Goal: Task Accomplishment & Management: Complete application form

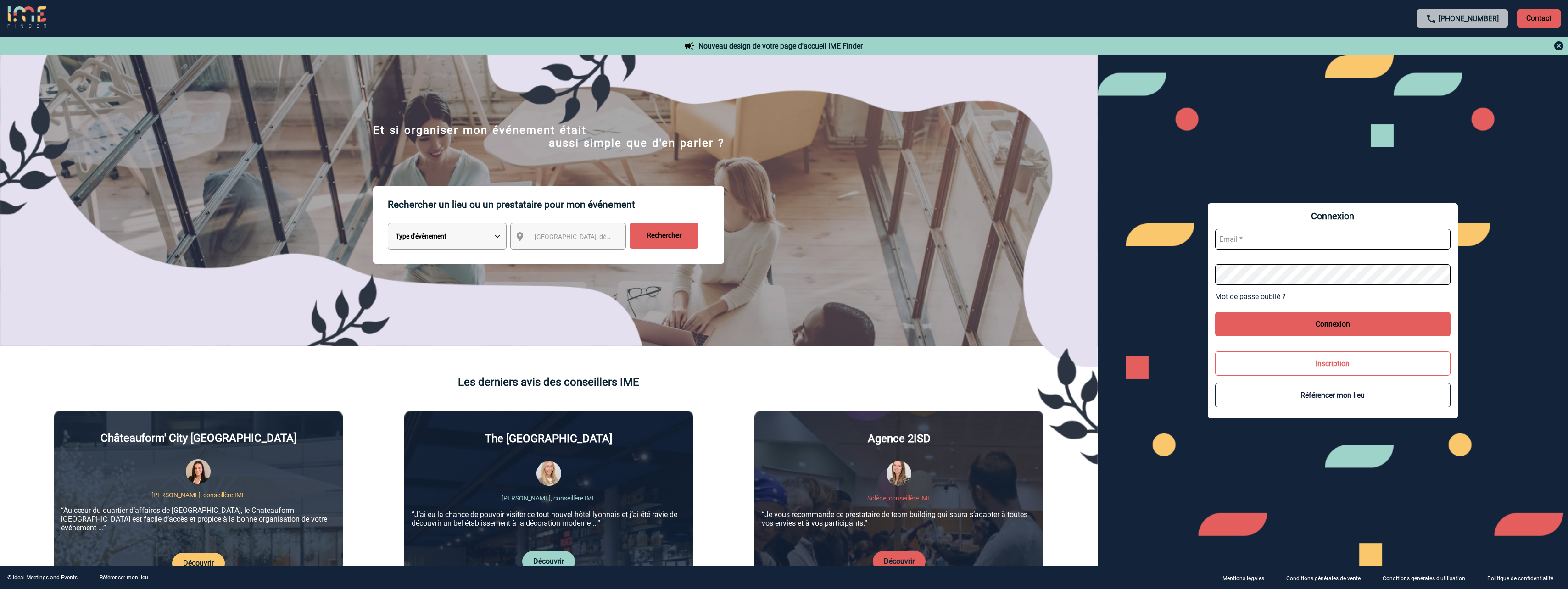
click at [1251, 246] on input "text" at bounding box center [1333, 240] width 235 height 21
paste input "[EMAIL_ADDRESS][DOMAIN_NAME]"
type input "[EMAIL_ADDRESS][DOMAIN_NAME]"
click at [1327, 324] on button "Connexion" at bounding box center [1333, 324] width 235 height 24
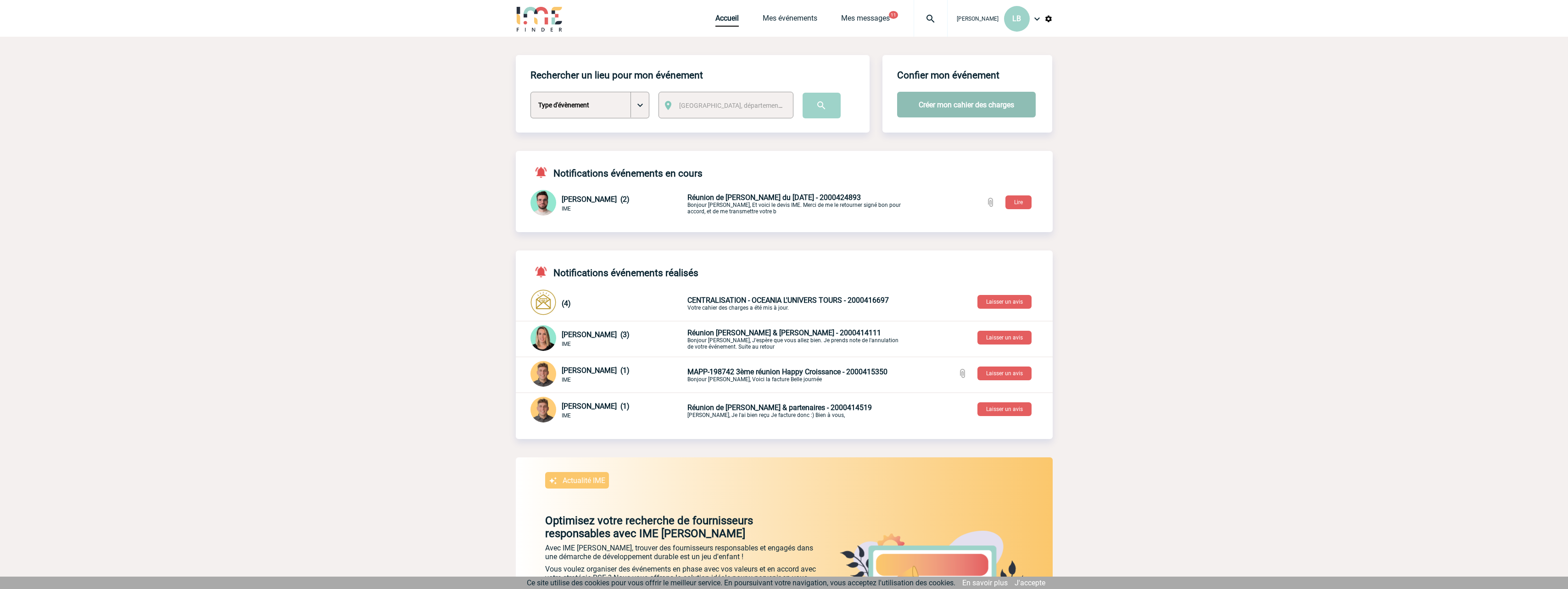
click at [963, 104] on button "Créer mon cahier des charges" at bounding box center [966, 104] width 139 height 26
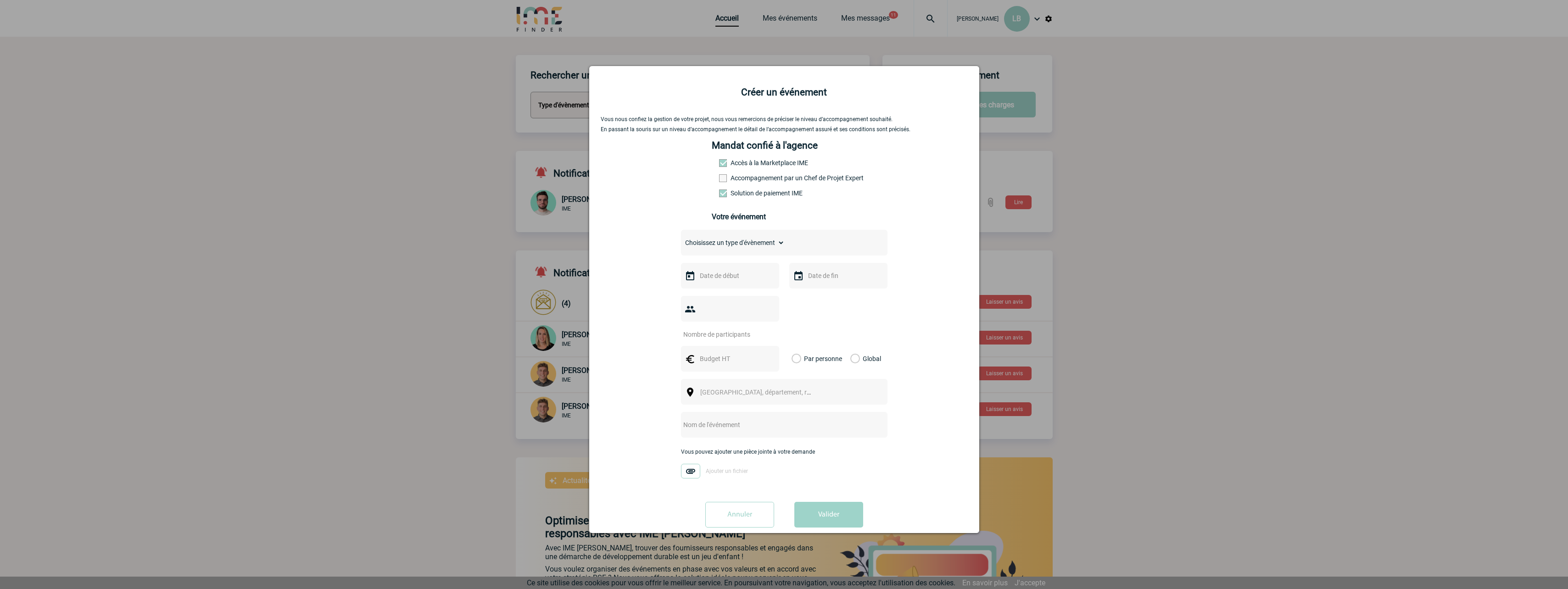
click at [778, 246] on select "Choisissez un type d'évènement Séminaire avec nuitée Séminaire sans nuitée Repa…" at bounding box center [733, 243] width 104 height 13
select select "2"
click at [681, 238] on select "Choisissez un type d'évènement Séminaire avec nuitée Séminaire sans nuitée Repa…" at bounding box center [733, 243] width 104 height 13
click at [737, 279] on input "text" at bounding box center [729, 276] width 64 height 12
click at [814, 291] on span "Suivant" at bounding box center [813, 294] width 7 height 7
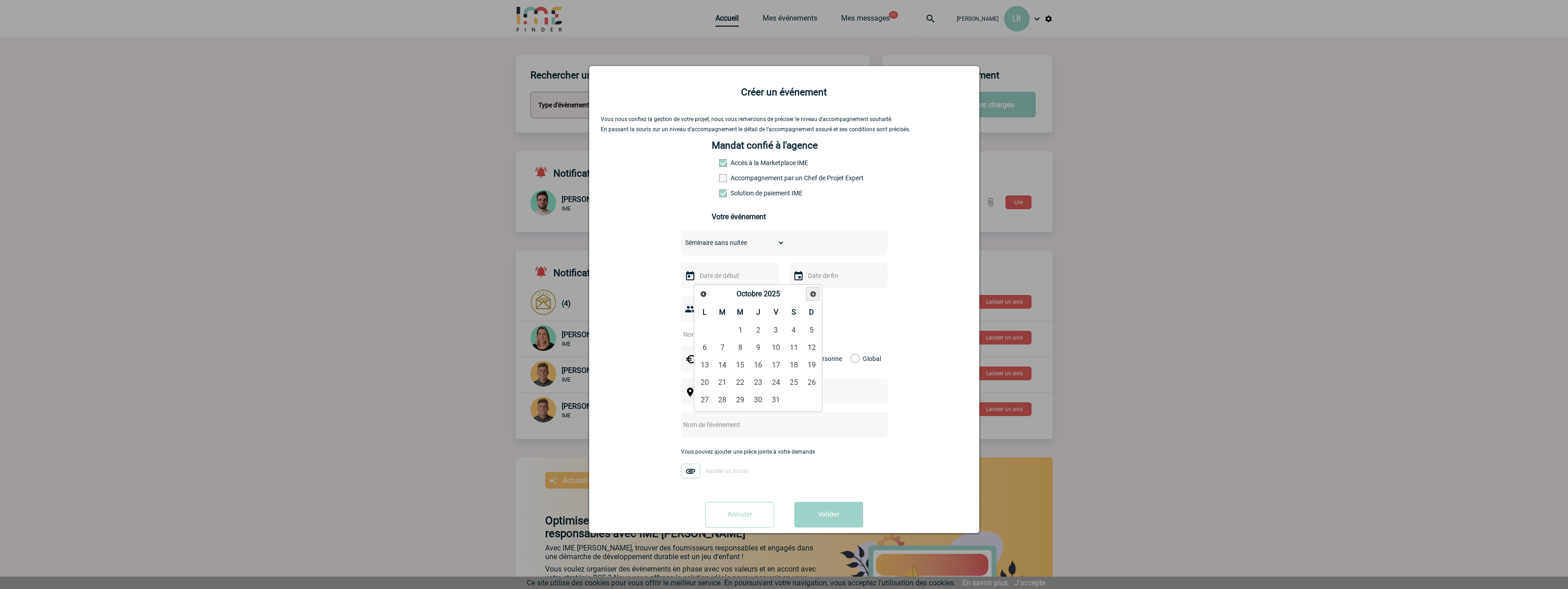
click at [813, 291] on span "Suivant" at bounding box center [813, 294] width 7 height 7
click at [773, 397] on link "28" at bounding box center [776, 400] width 17 height 16
type input "28-11-2025"
click at [822, 277] on input "text" at bounding box center [837, 276] width 64 height 12
click at [885, 401] on link "28" at bounding box center [885, 400] width 17 height 16
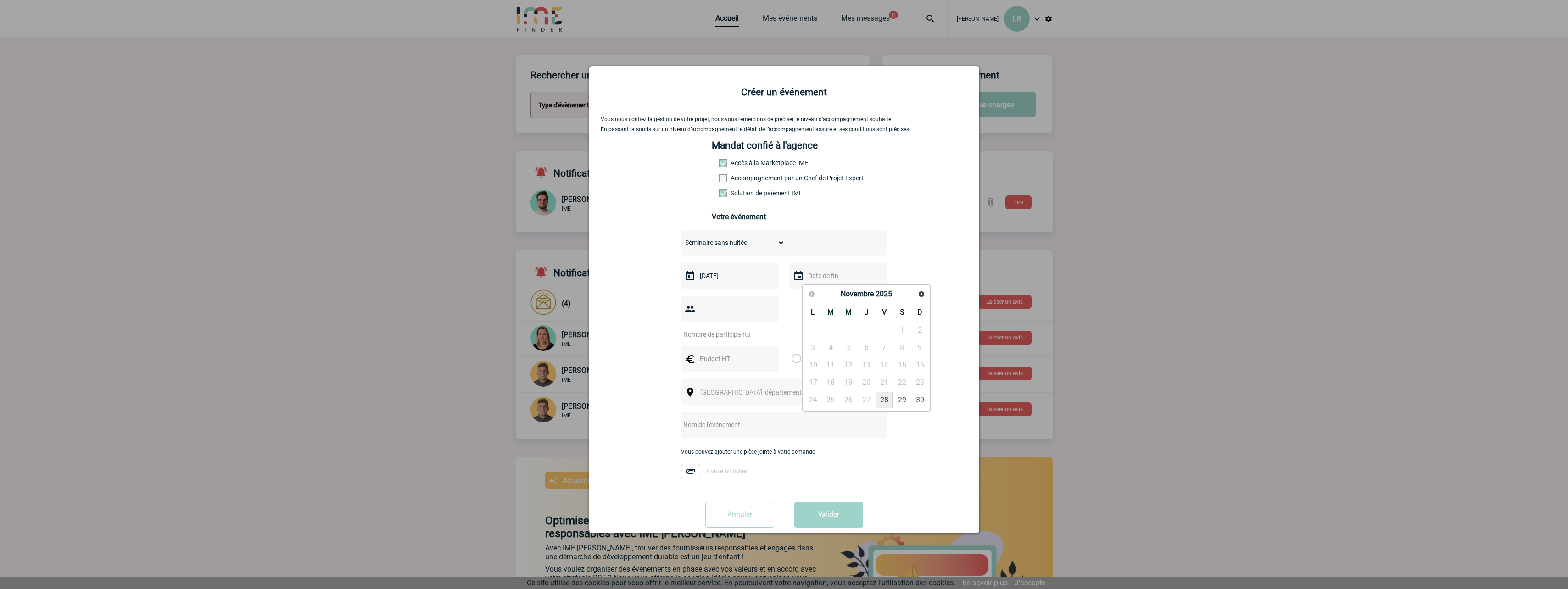
type input "28-11-2025"
click at [733, 328] on input "number" at bounding box center [724, 334] width 86 height 12
type input "10"
click at [759, 346] on div at bounding box center [730, 359] width 98 height 26
click at [793, 346] on label "Par personne" at bounding box center [797, 359] width 10 height 26
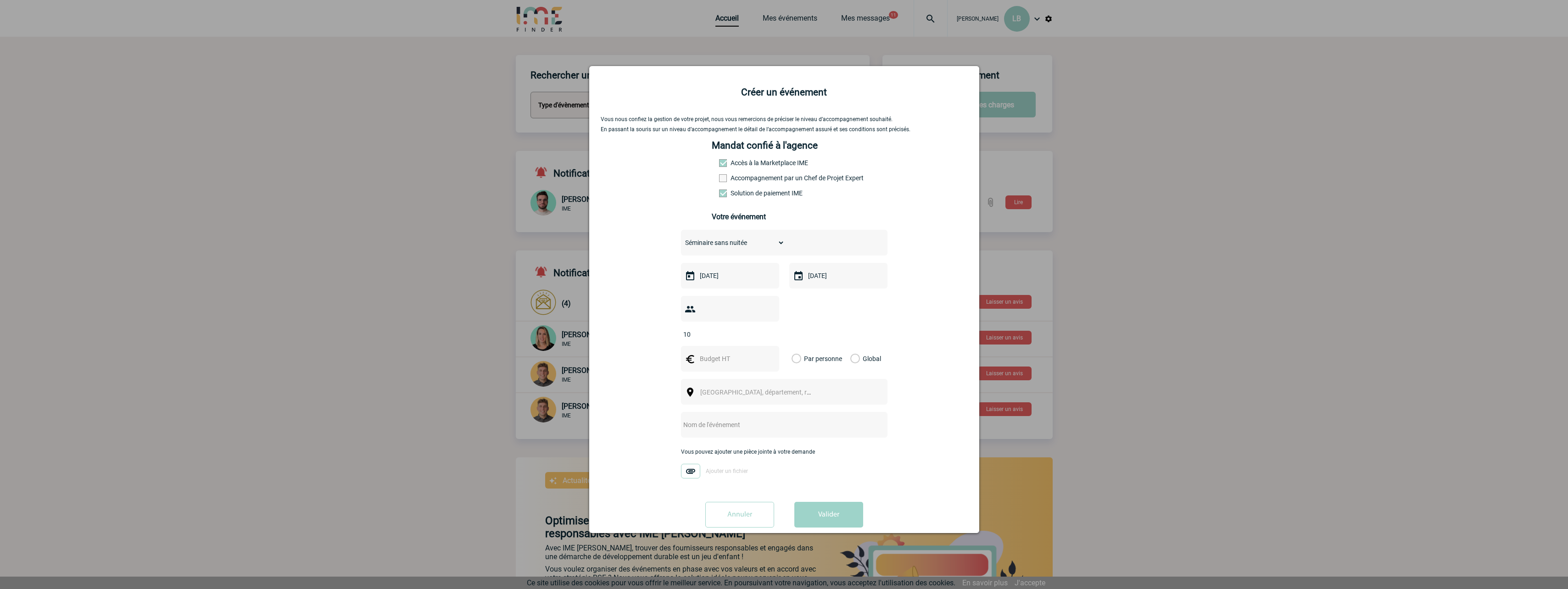
click at [0, 0] on input "Par personne" at bounding box center [0, 0] width 0 height 0
click at [732, 353] on input "text" at bounding box center [729, 359] width 64 height 12
type input "300"
click at [713, 389] on span "[GEOGRAPHIC_DATA], département, région..." at bounding box center [764, 392] width 128 height 7
type input "Paris"
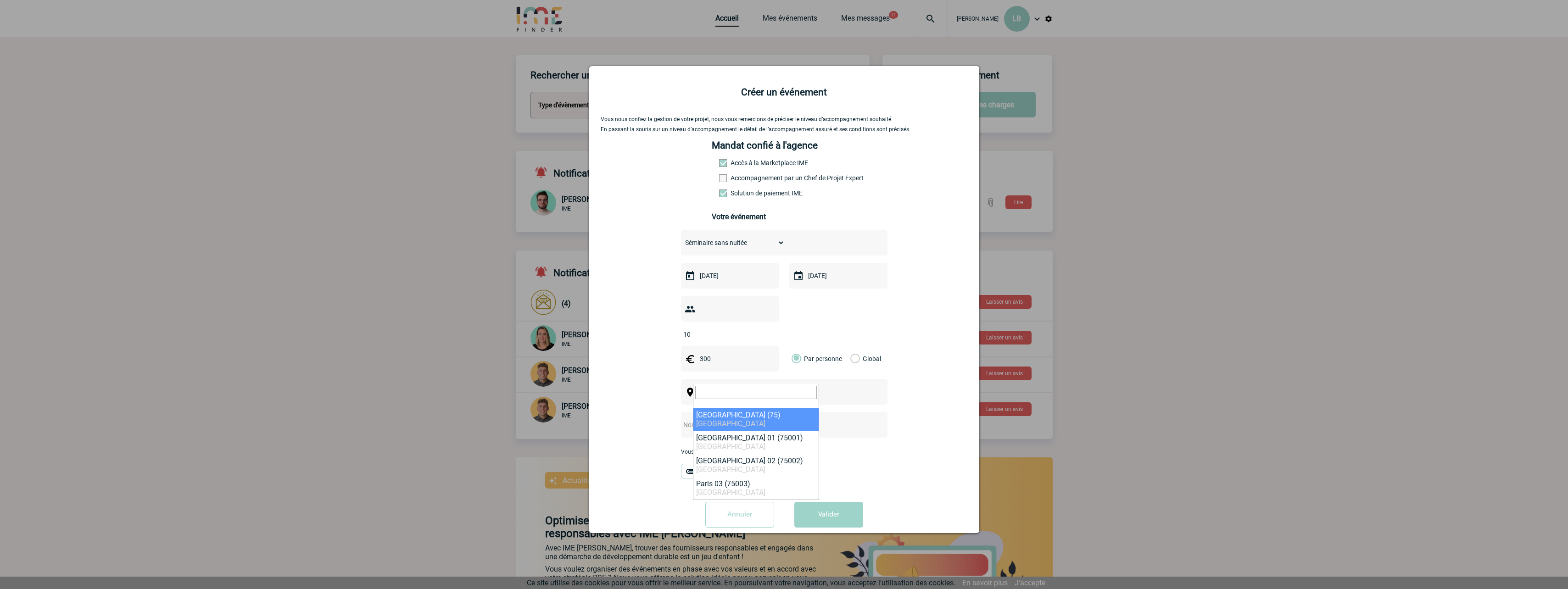
select select "3"
click at [724, 419] on input "text" at bounding box center [772, 425] width 182 height 12
type input "Board de Gaëlle"
click at [825, 502] on button "Valider" at bounding box center [828, 514] width 69 height 26
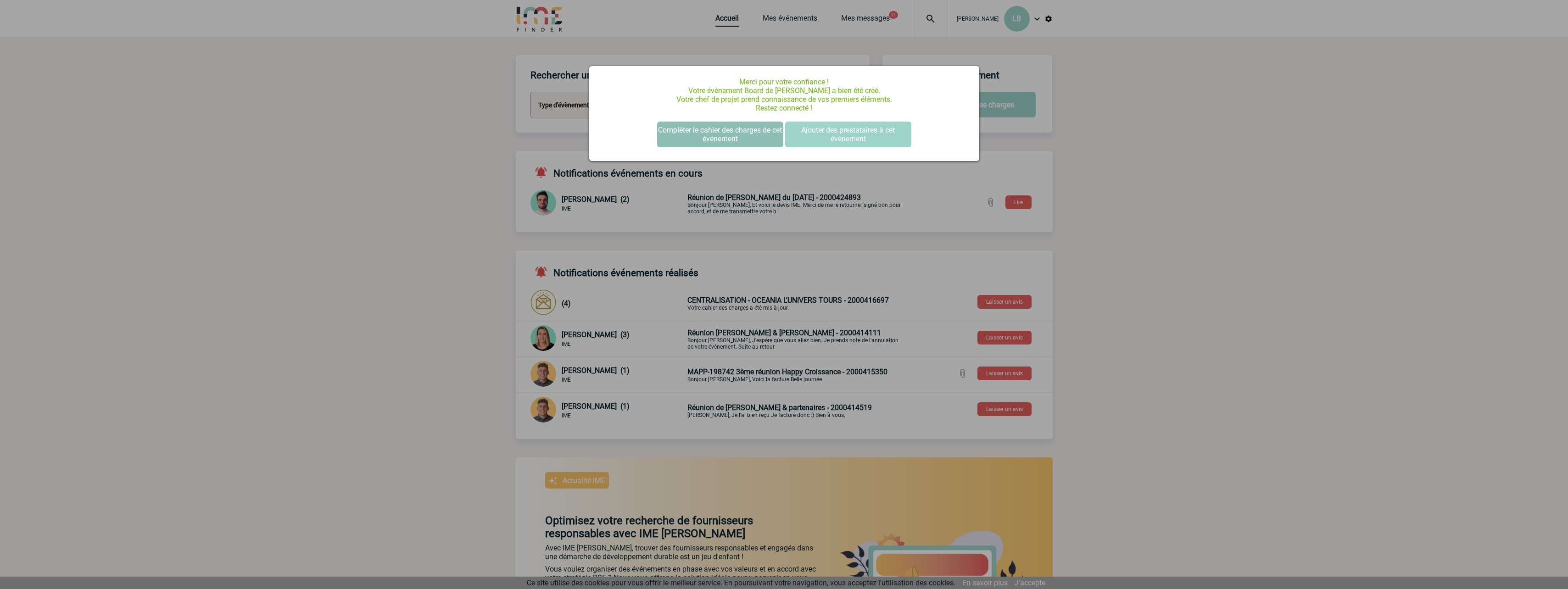
click at [727, 137] on button "Compléter le cahier des charges de cet événement" at bounding box center [720, 134] width 126 height 26
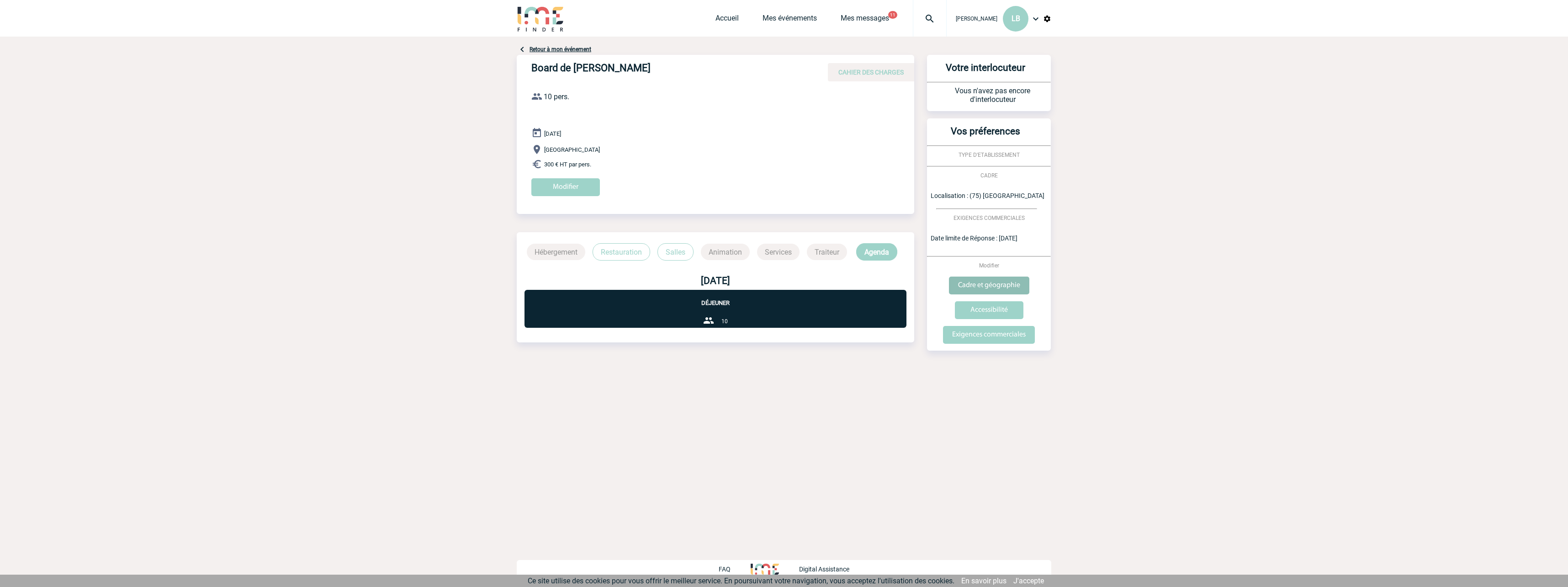
click at [997, 286] on input "Cadre et géographie" at bounding box center [989, 285] width 80 height 18
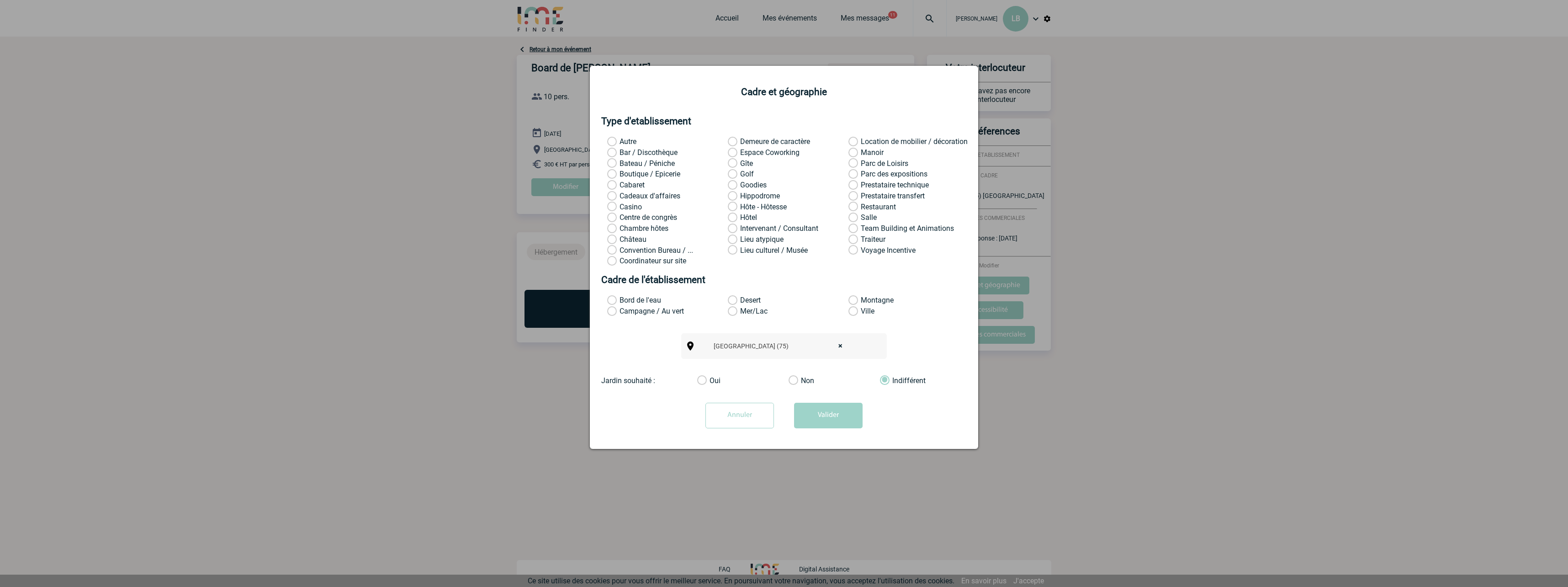
click at [855, 219] on label "Salle" at bounding box center [861, 217] width 24 height 9
click at [0, 0] on input "Salle" at bounding box center [0, 0] width 0 height 0
click at [855, 206] on label "Restaurant" at bounding box center [861, 207] width 24 height 9
click at [0, 0] on input "Restaurant" at bounding box center [0, 0] width 0 height 0
click at [813, 417] on button "Valider" at bounding box center [828, 415] width 69 height 26
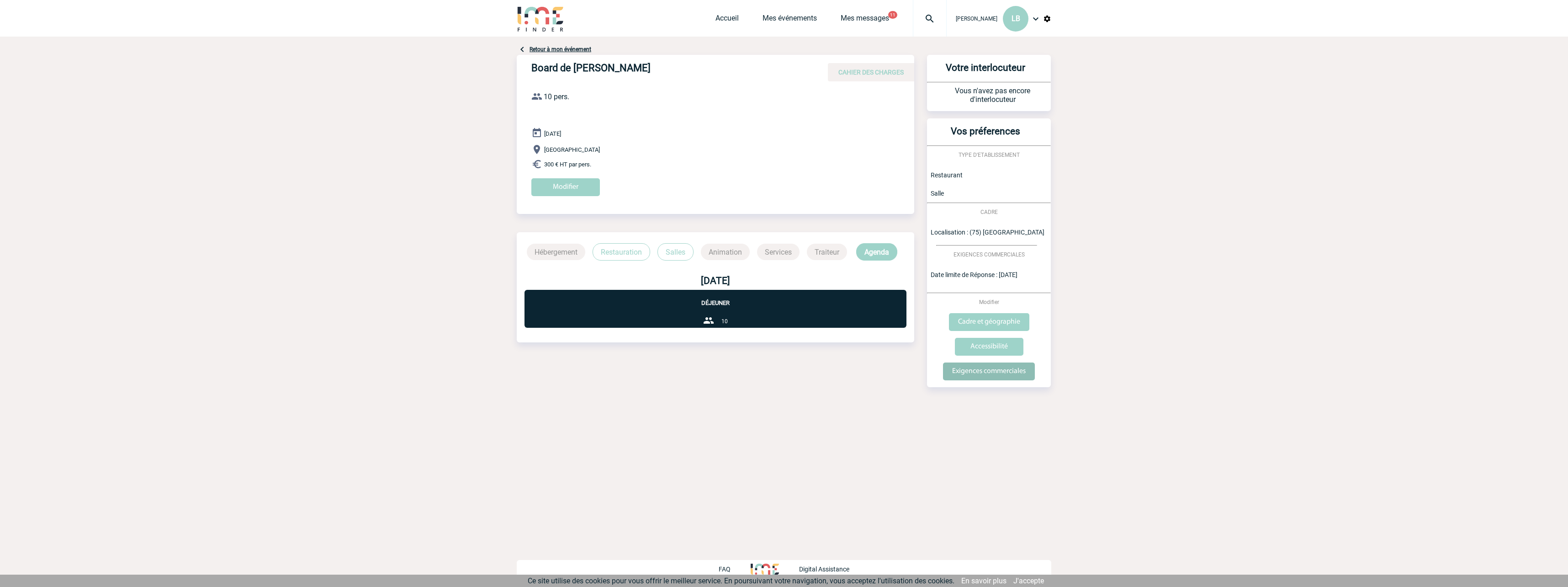
click at [998, 371] on input "Exigences commerciales" at bounding box center [989, 371] width 92 height 18
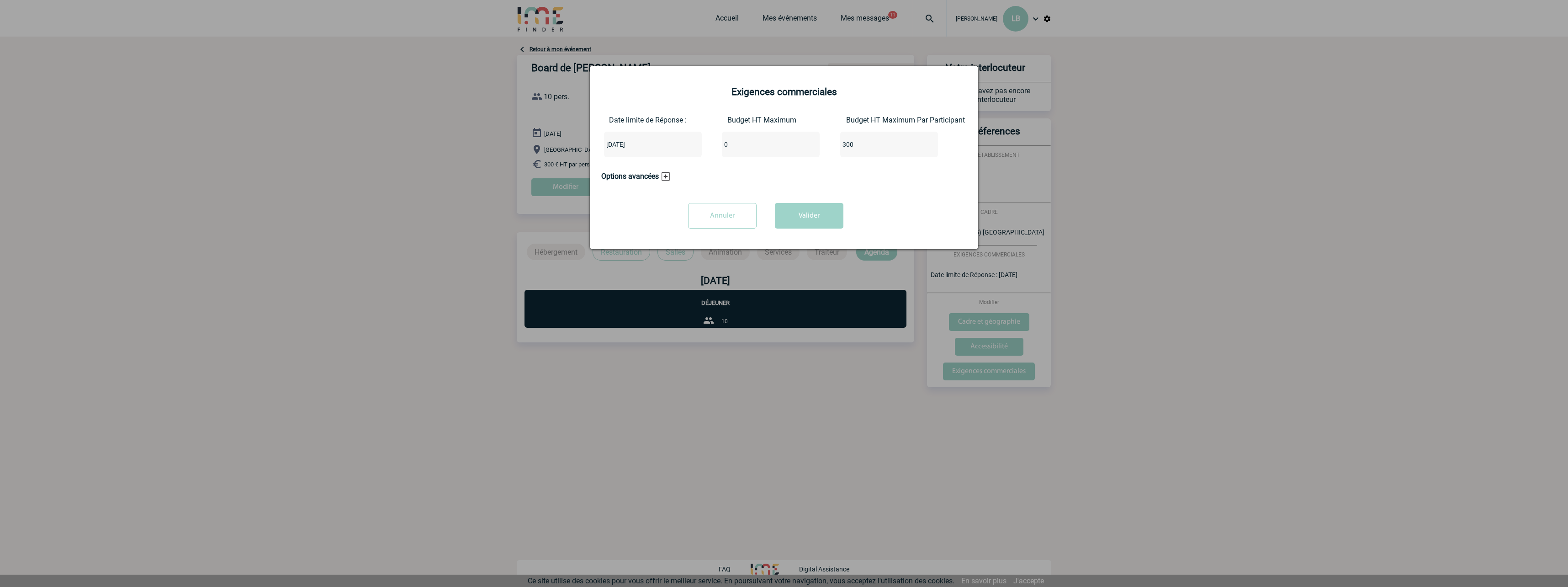
click at [665, 177] on h3 "Options avancées" at bounding box center [635, 176] width 69 height 9
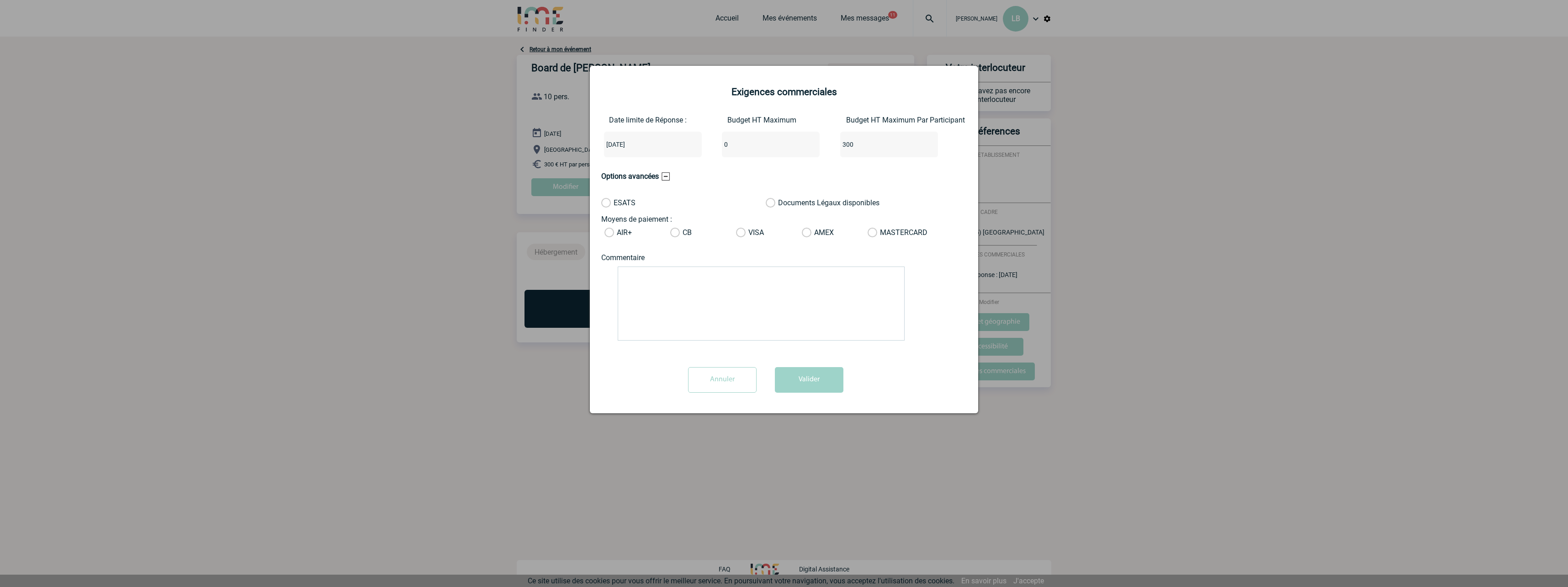
click at [744, 286] on textarea at bounding box center [761, 304] width 287 height 74
paste textarea "La réunion aura lie de 12h à 16h30 dont un déjeuner de 12h à 14h. Il faudrait u…"
click at [678, 274] on textarea "La réunion aura lie de 12h à 16h30 dont un déjeuner de 12h à 14h. Il faudrait u…" at bounding box center [761, 304] width 287 height 74
click at [748, 272] on textarea "La réunion aura lie de 12h à 16h30 dont un déjeuner de 12h à 14h. Il faudrait u…" at bounding box center [761, 304] width 287 height 74
click at [704, 300] on textarea "La réunion aura lie de 12h à 16h30 donc un déjeuner de 12h à 14h. Il faudrait u…" at bounding box center [761, 304] width 287 height 74
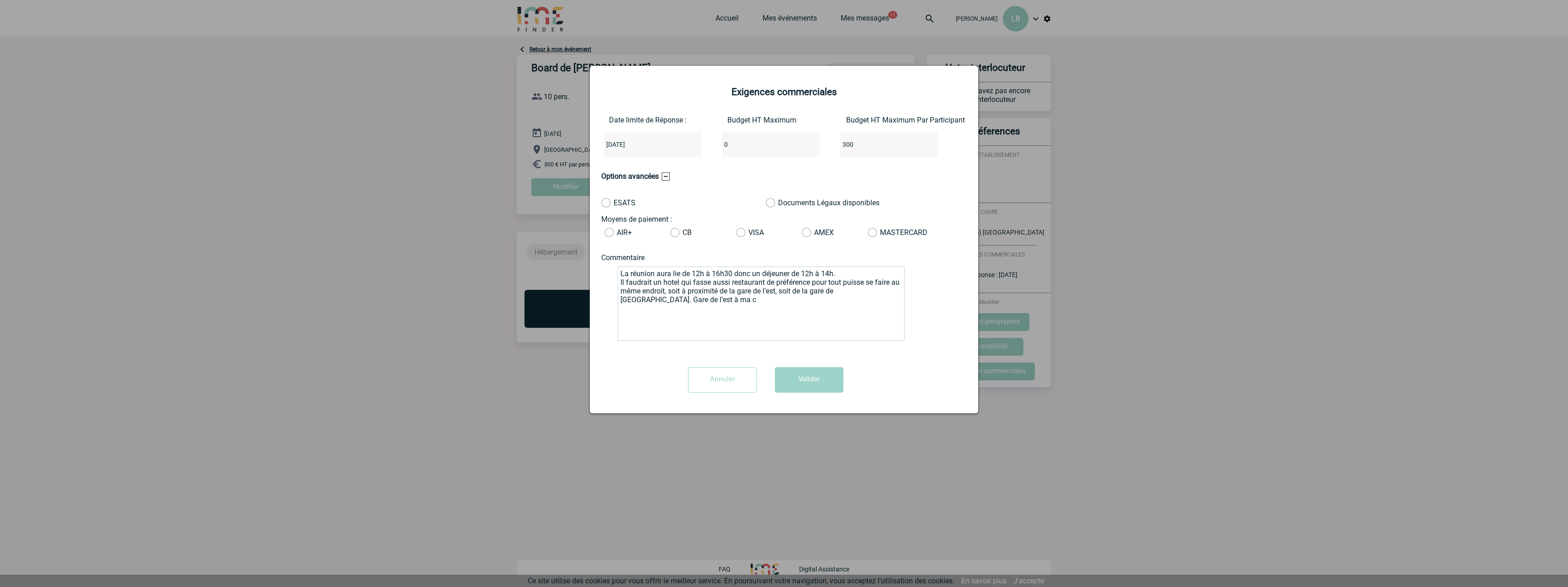
click at [860, 276] on textarea "La réunion aura lie de 12h à 16h30 donc un déjeuner de 12h à 14h. Il faudrait u…" at bounding box center [761, 304] width 287 height 74
click at [606, 203] on label "ESATS" at bounding box center [639, 203] width 74 height 9
click at [0, 0] on input "ESATS" at bounding box center [0, 0] width 0 height 0
click at [752, 274] on textarea "La réunion aura lie de 12h à 16h30 donc un déjeuner de 12h à 14h. Il faudrait u…" at bounding box center [761, 304] width 287 height 74
click at [667, 302] on textarea "La réunion aura lie de 12h à 16h30 donc un déjeuner de 12h à 14h. Il faudrait u…" at bounding box center [761, 304] width 287 height 74
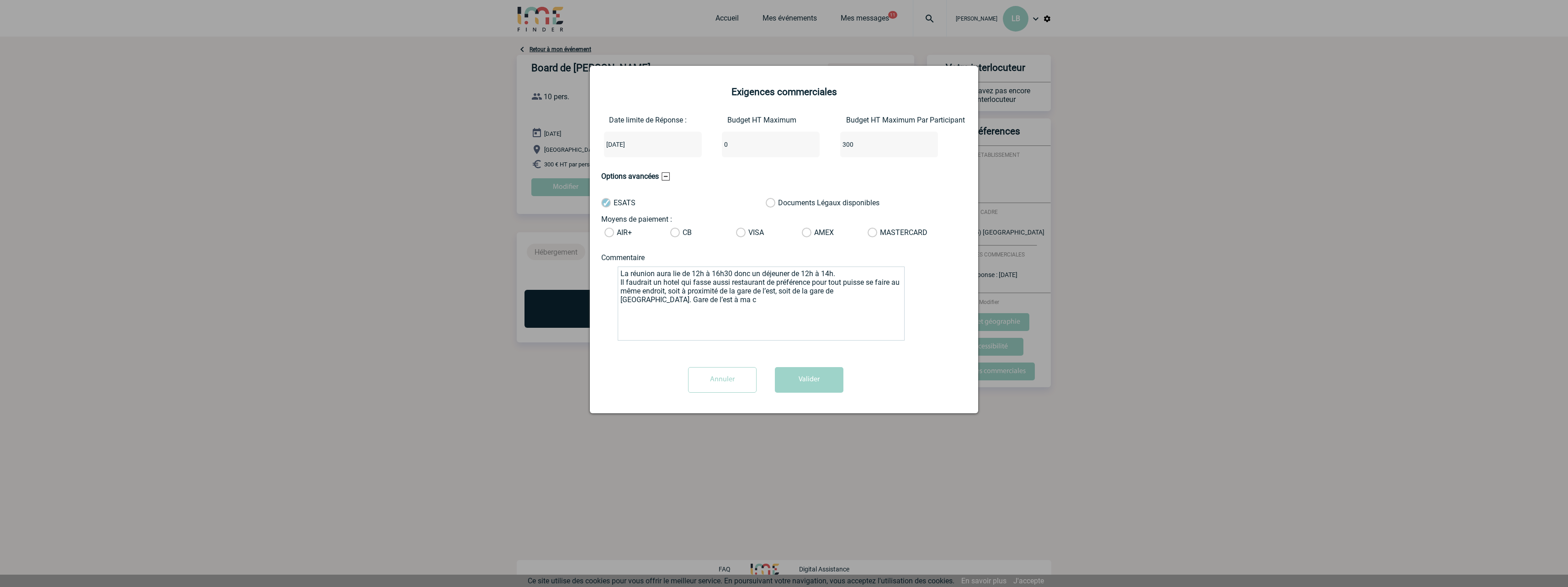
drag, startPoint x: 661, startPoint y: 275, endPoint x: 684, endPoint y: 276, distance: 23.0
click at [684, 276] on textarea "La réunion aura lie de 12h à 16h30 donc un déjeuner de 12h à 14h. Il faudrait u…" at bounding box center [761, 304] width 287 height 74
click at [726, 275] on textarea "La réunion de 12h à 16h30 donc un déjeuner de 12h à 14h. Il faudrait un hotel q…" at bounding box center [761, 304] width 287 height 74
drag, startPoint x: 618, startPoint y: 282, endPoint x: 661, endPoint y: 281, distance: 43.0
click at [661, 281] on textarea "La réunion de 12h à 16h30 donc prévoir un déjeuner de 12h à 14h. Il faudrait un…" at bounding box center [761, 304] width 287 height 74
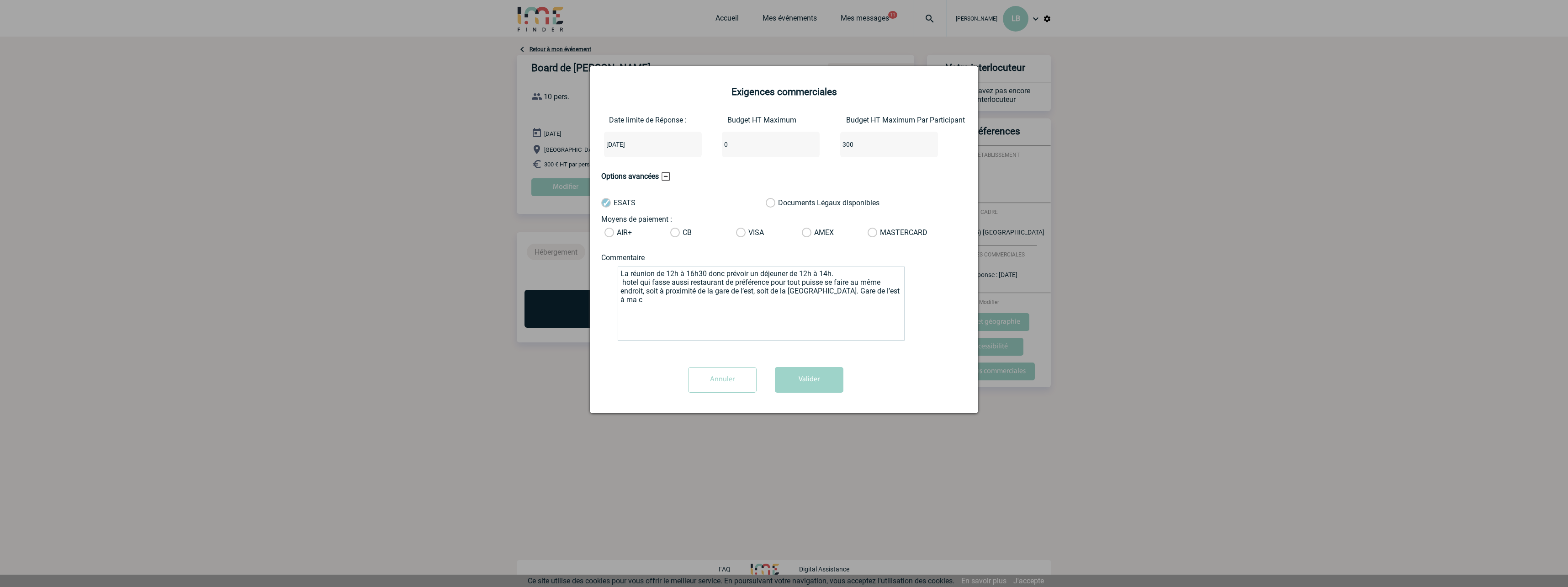
click at [632, 284] on textarea "La réunion de 12h à 16h30 donc prévoir un déjeuner de 12h à 14h. hotel qui fass…" at bounding box center [761, 304] width 287 height 74
click at [631, 283] on textarea "La réunion de 12h à 16h30 donc prévoir un déjeuner de 12h à 14h. hotel qui fass…" at bounding box center [761, 304] width 287 height 74
click at [624, 279] on textarea "La réunion de 12h à 16h30 donc prévoir un déjeuner de 12h à 14h. hôtel qui fass…" at bounding box center [761, 304] width 287 height 74
drag, startPoint x: 726, startPoint y: 283, endPoint x: 646, endPoint y: 292, distance: 80.5
click at [646, 292] on textarea "La réunion de 12h à 16h30 donc prévoir un déjeuner de 12h à 14h. Hôtel qui fass…" at bounding box center [761, 304] width 287 height 74
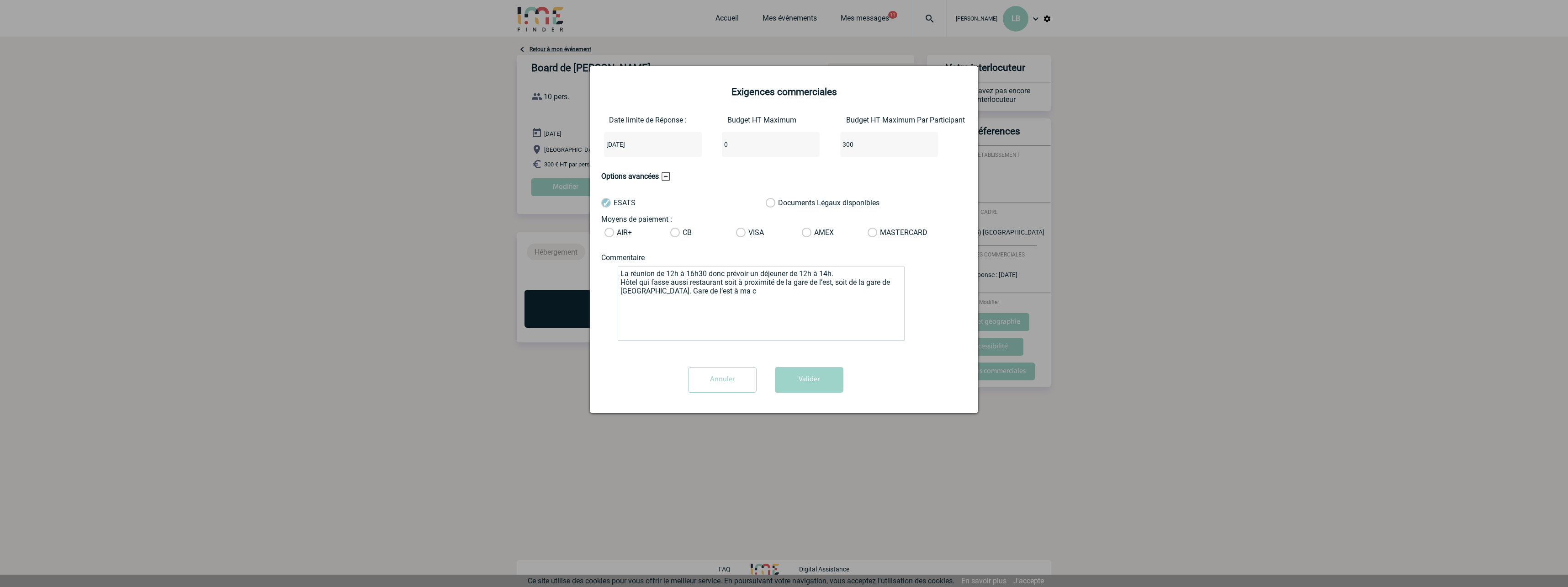
drag, startPoint x: 705, startPoint y: 291, endPoint x: 640, endPoint y: 290, distance: 65.0
click at [640, 290] on textarea "La réunion de 12h à 16h30 donc prévoir un déjeuner de 12h à 14h. Hôtel qui fass…" at bounding box center [761, 304] width 287 height 74
type textarea "La réunion de 12h à 16h30 donc prévoir un déjeuner de 12h à 14h. Hôtel qui fass…"
click at [809, 382] on button "Valider" at bounding box center [809, 380] width 69 height 26
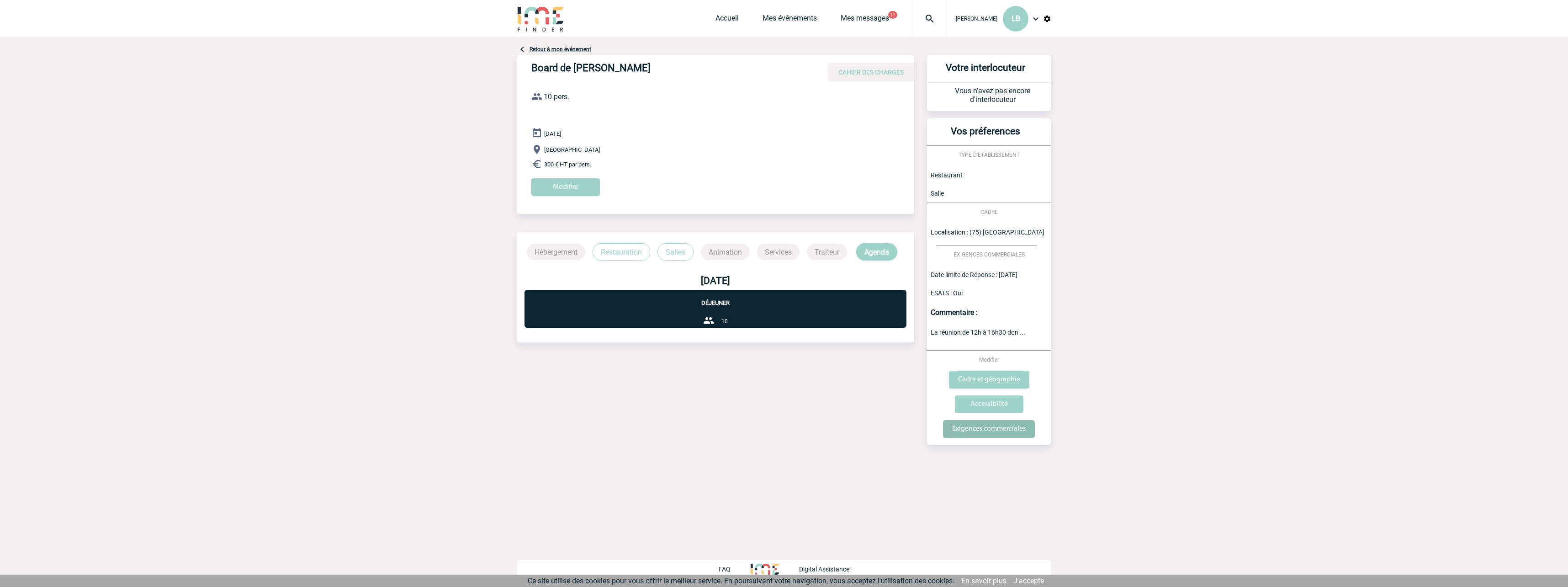
click at [982, 430] on input "Exigences commerciales" at bounding box center [989, 429] width 92 height 18
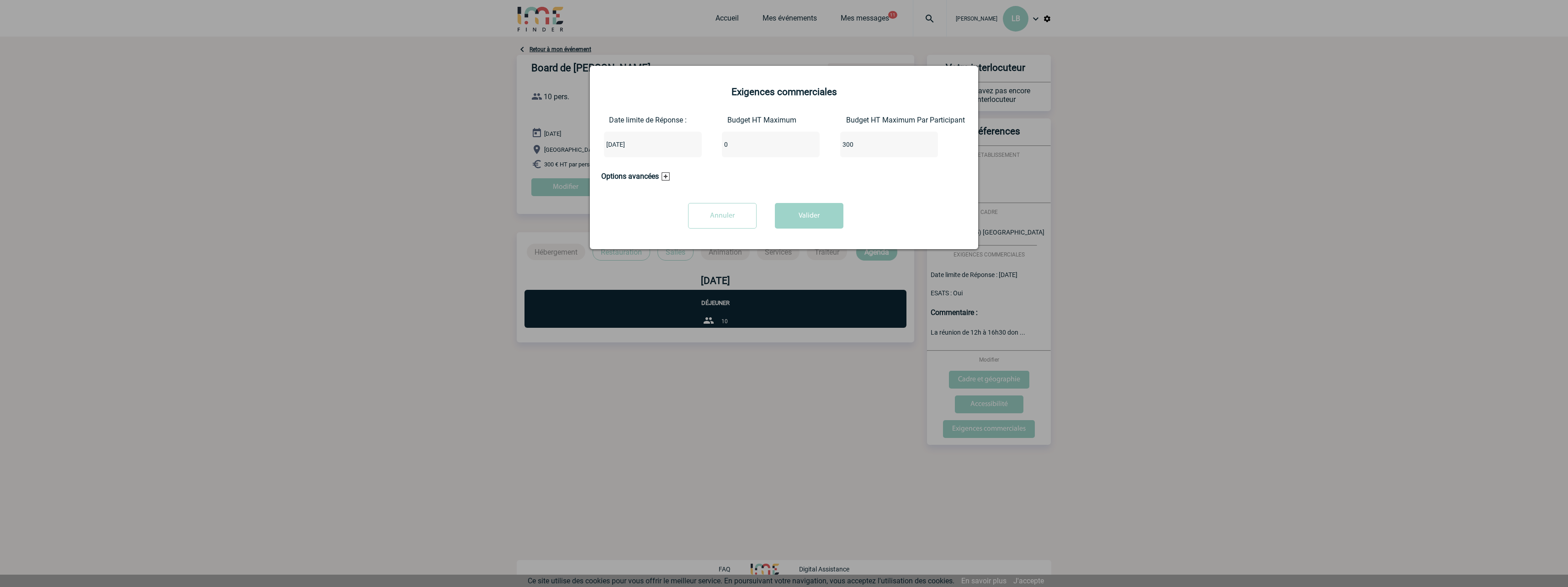
click at [666, 151] on div "2025-09-10" at bounding box center [653, 144] width 98 height 26
click at [639, 147] on input "2025-09-10" at bounding box center [625, 144] width 43 height 12
click at [380, 183] on div at bounding box center [784, 294] width 1568 height 587
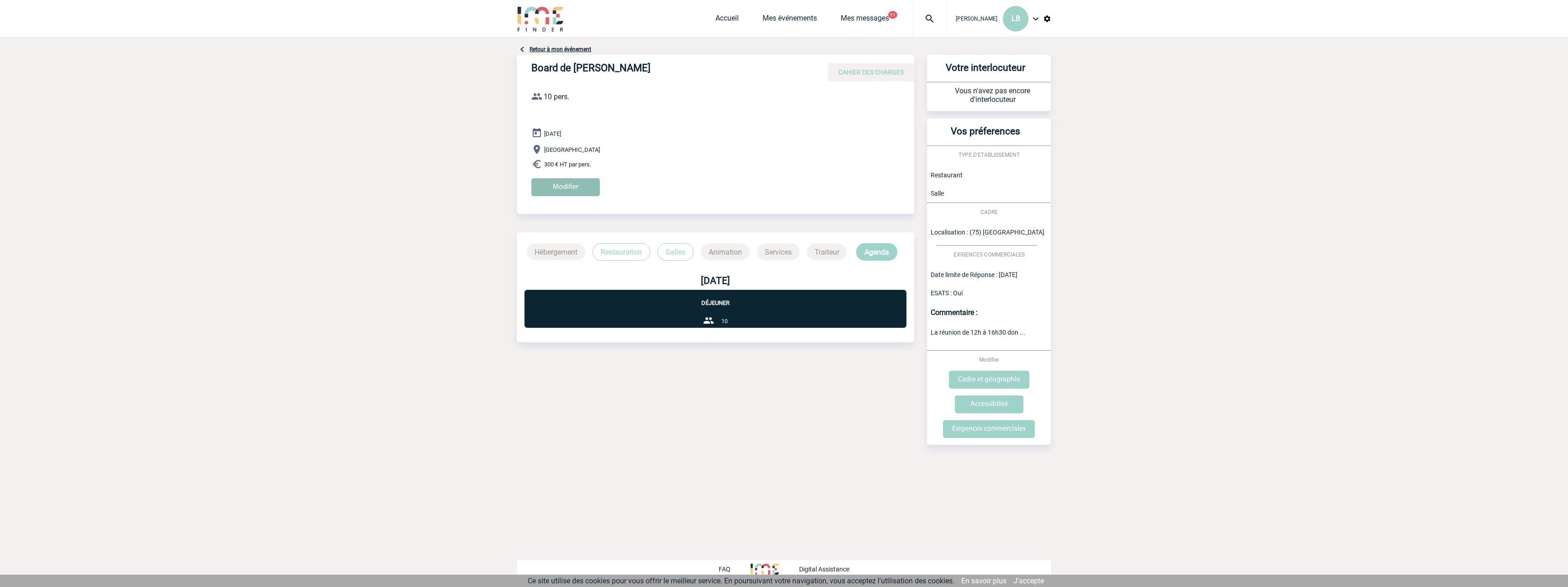
click at [572, 189] on input "Modifier" at bounding box center [565, 187] width 69 height 18
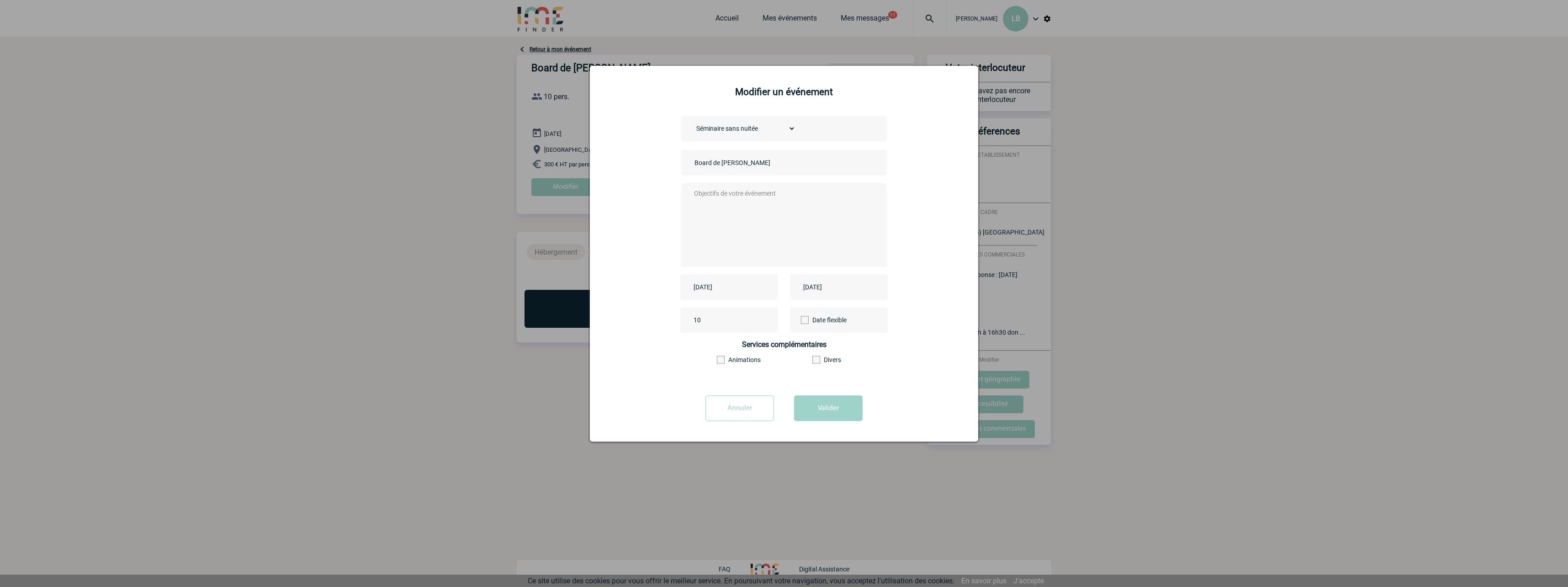
click at [792, 191] on textarea at bounding box center [782, 224] width 180 height 73
click at [705, 202] on textarea "Le repas doit apparaître sur la facture à 50€ TTC maximum Prévir un café d'accu…" at bounding box center [782, 224] width 180 height 73
click at [794, 205] on textarea "Le repas doit apparaître sur la facture à 50€ TTC maximum Préovir un café d'acc…" at bounding box center [782, 224] width 180 height 73
click at [705, 201] on textarea "Le repas doit apparaître sur la facture à 50€ TTC maximum Préovir un café d'acc…" at bounding box center [782, 224] width 180 height 73
click at [772, 203] on textarea "Le repas doit apparaître sur la facture à 50€ TTC maximum Prévoir un café d'acc…" at bounding box center [782, 224] width 180 height 73
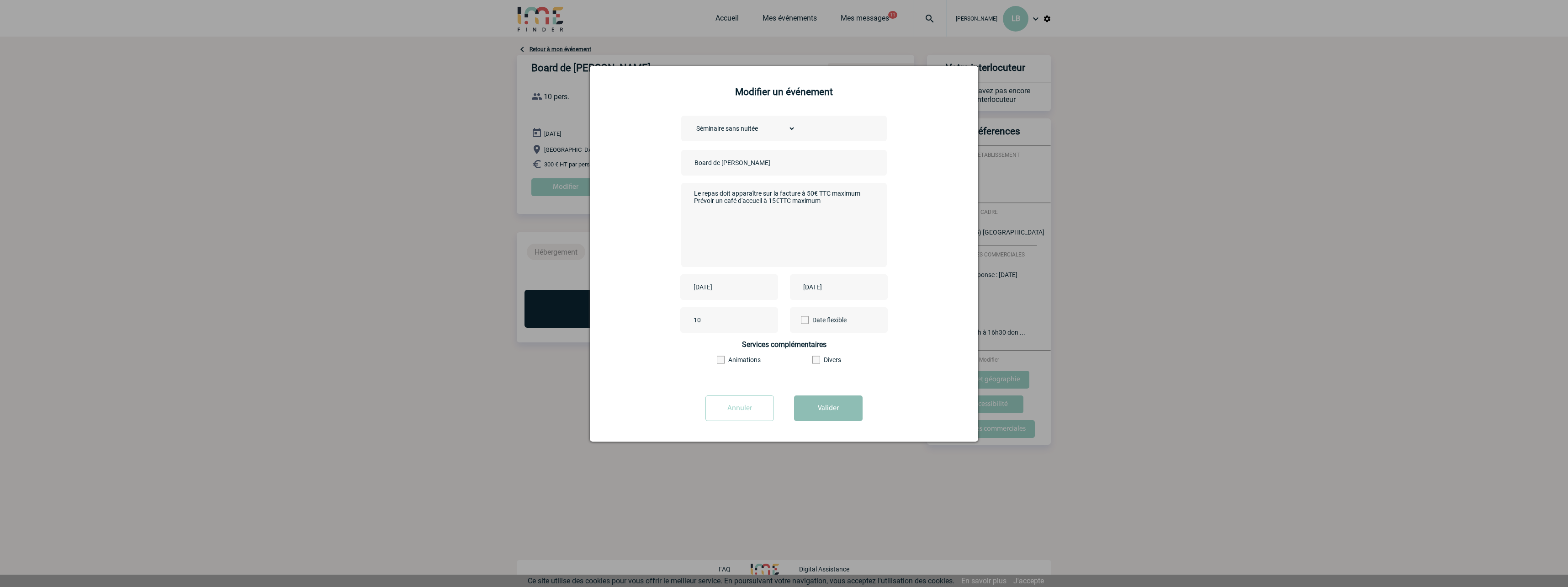
type textarea "Le repas doit apparaître sur la facture à 50€ TTC maximum Prévoir un café d'acc…"
click at [835, 406] on button "Valider" at bounding box center [828, 408] width 69 height 26
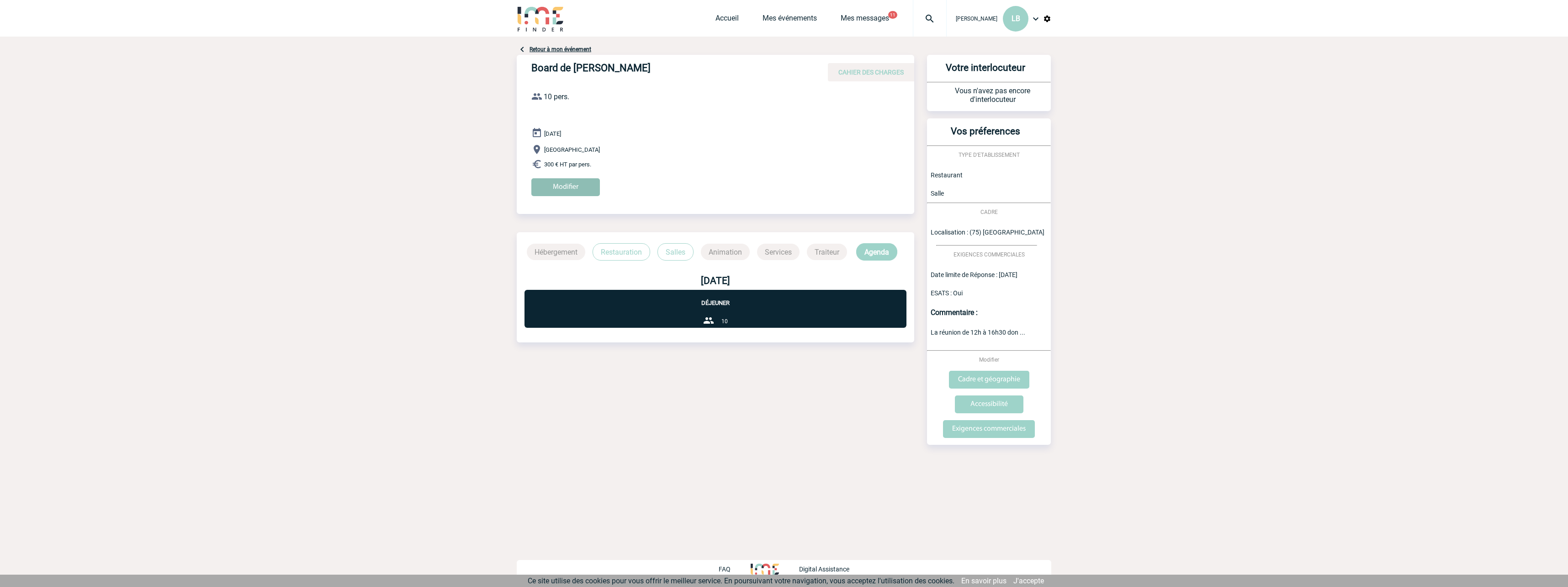
drag, startPoint x: 563, startPoint y: 191, endPoint x: 558, endPoint y: 192, distance: 5.1
click at [563, 191] on input "Modifier" at bounding box center [565, 187] width 69 height 18
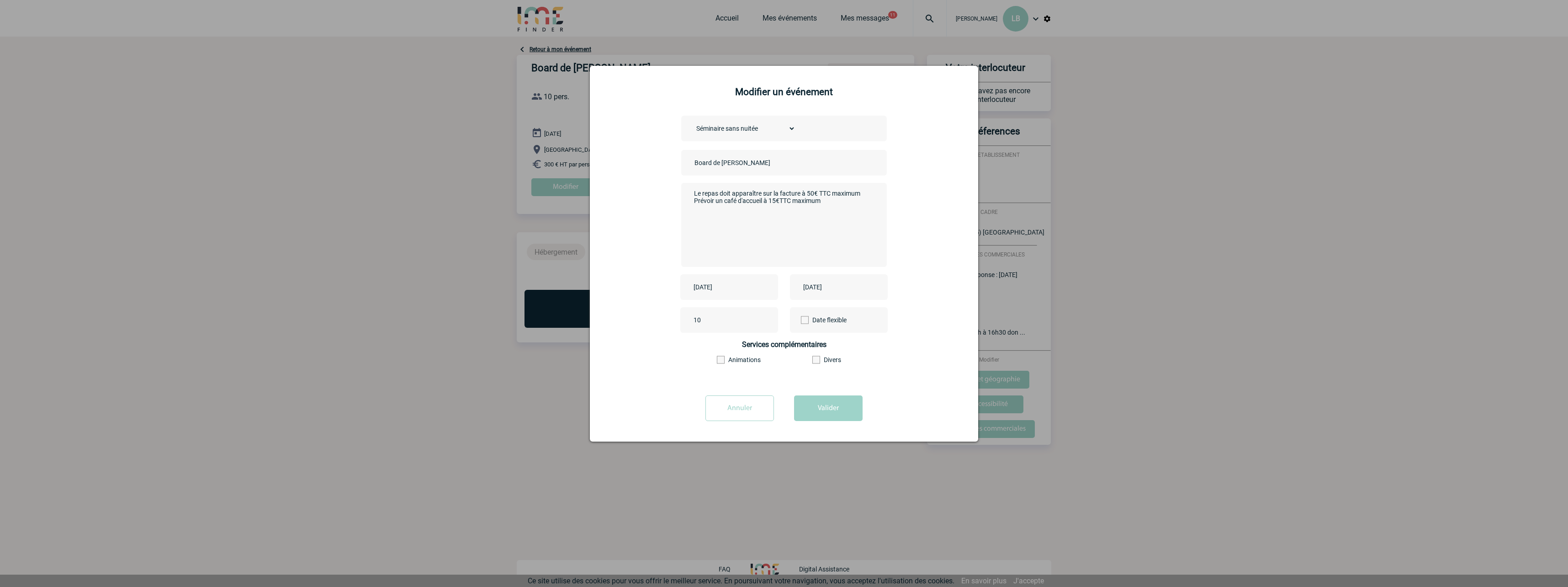
drag, startPoint x: 862, startPoint y: 202, endPoint x: 854, endPoint y: 203, distance: 8.1
click at [862, 203] on textarea "Le repas doit apparaître sur la facture à 50€ TTC maximum Prévoir un café d'acc…" at bounding box center [782, 224] width 180 height 73
click at [833, 210] on textarea "Le repas doit apparaître sur la facture à 50€ TTC maximum Prévoir un café d'acc…" at bounding box center [782, 224] width 180 height 73
click at [759, 219] on textarea "Le repas doit apparaître sur la facture à 50€ TTC maximum Prévoir un café d'acc…" at bounding box center [782, 224] width 180 height 73
type textarea "Le repas doit apparaître sur la facture à 50€ TTC maximum Prévoir un café d'acc…"
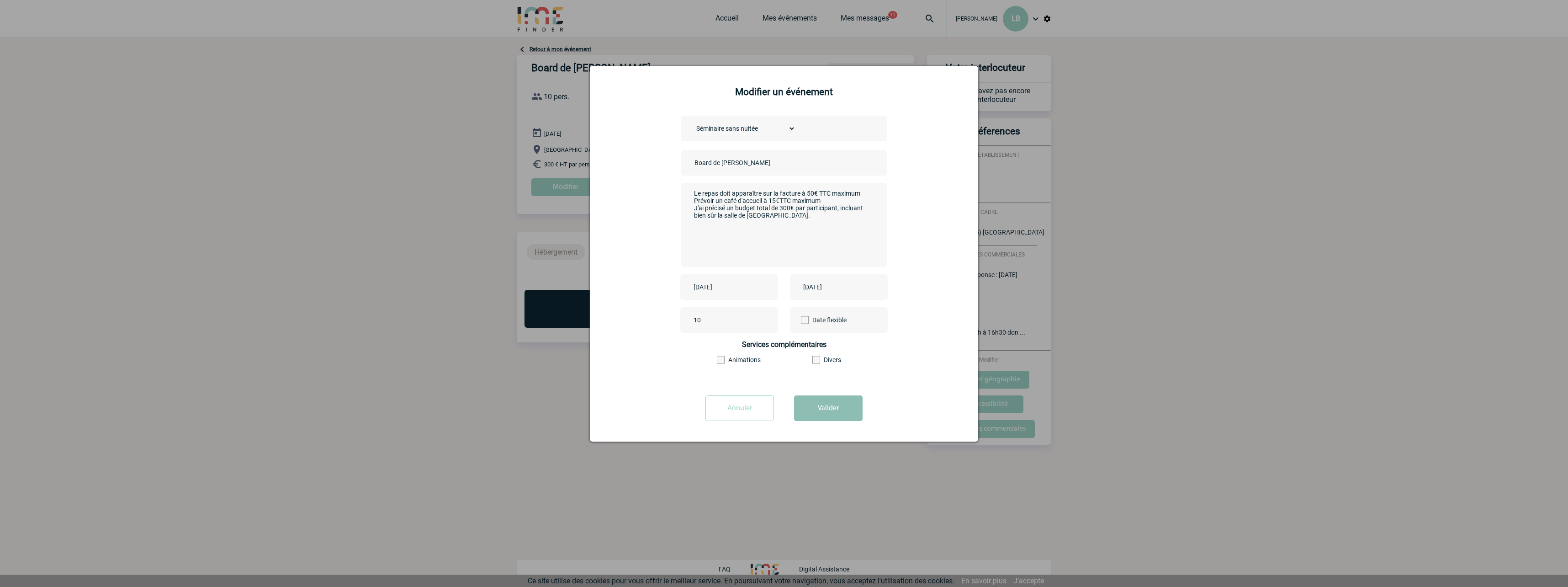
click at [840, 409] on button "Valider" at bounding box center [828, 408] width 69 height 26
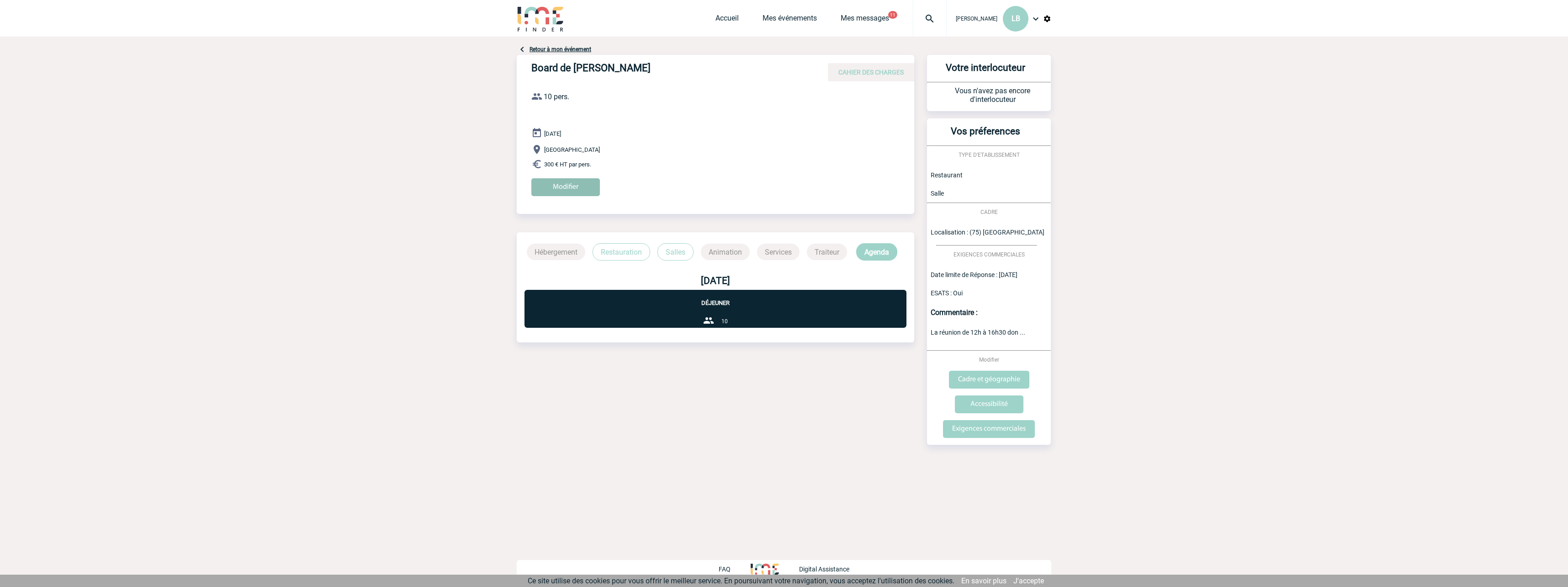
click at [554, 185] on input "Modifier" at bounding box center [565, 187] width 69 height 18
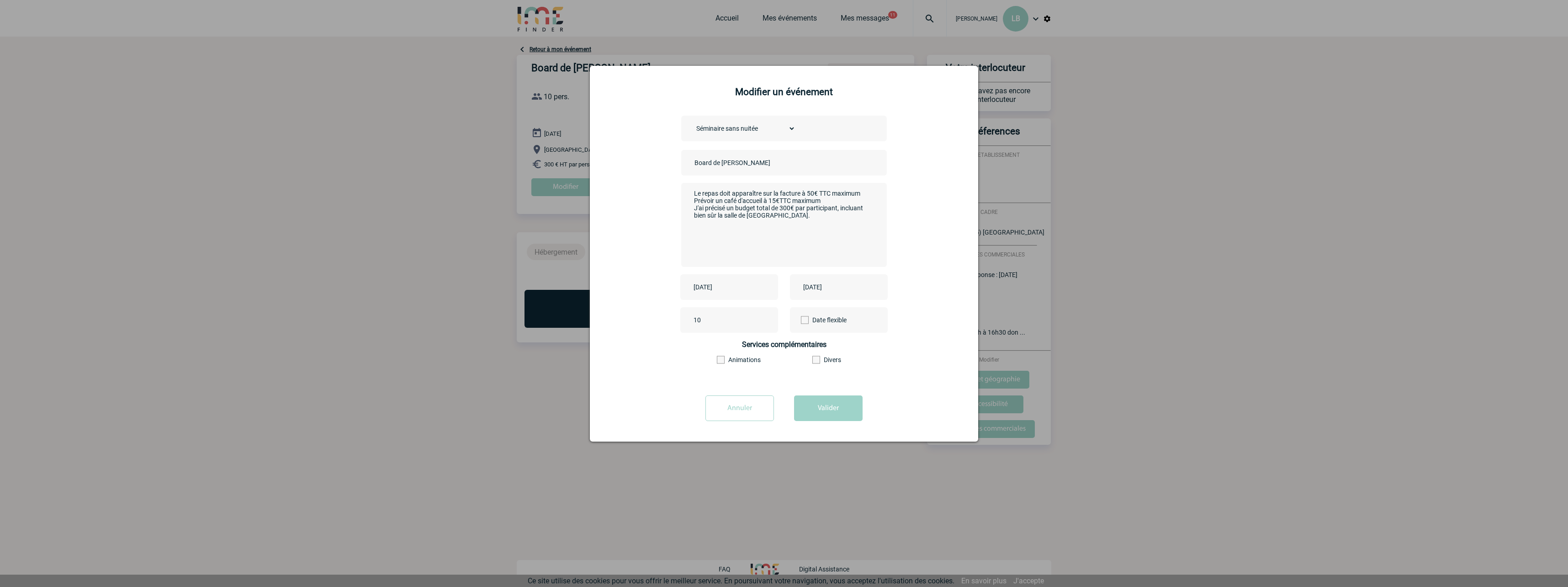
drag, startPoint x: 781, startPoint y: 207, endPoint x: 791, endPoint y: 208, distance: 10.0
click at [791, 208] on textarea "Le repas doit apparaître sur la facture à 50€ TTC maximum Prévoir un café d'acc…" at bounding box center [782, 224] width 180 height 73
type textarea "Le repas doit apparaître sur la facture à 50€ TTC maximum Prévoir un café d'acc…"
click at [834, 409] on button "Valider" at bounding box center [828, 408] width 69 height 26
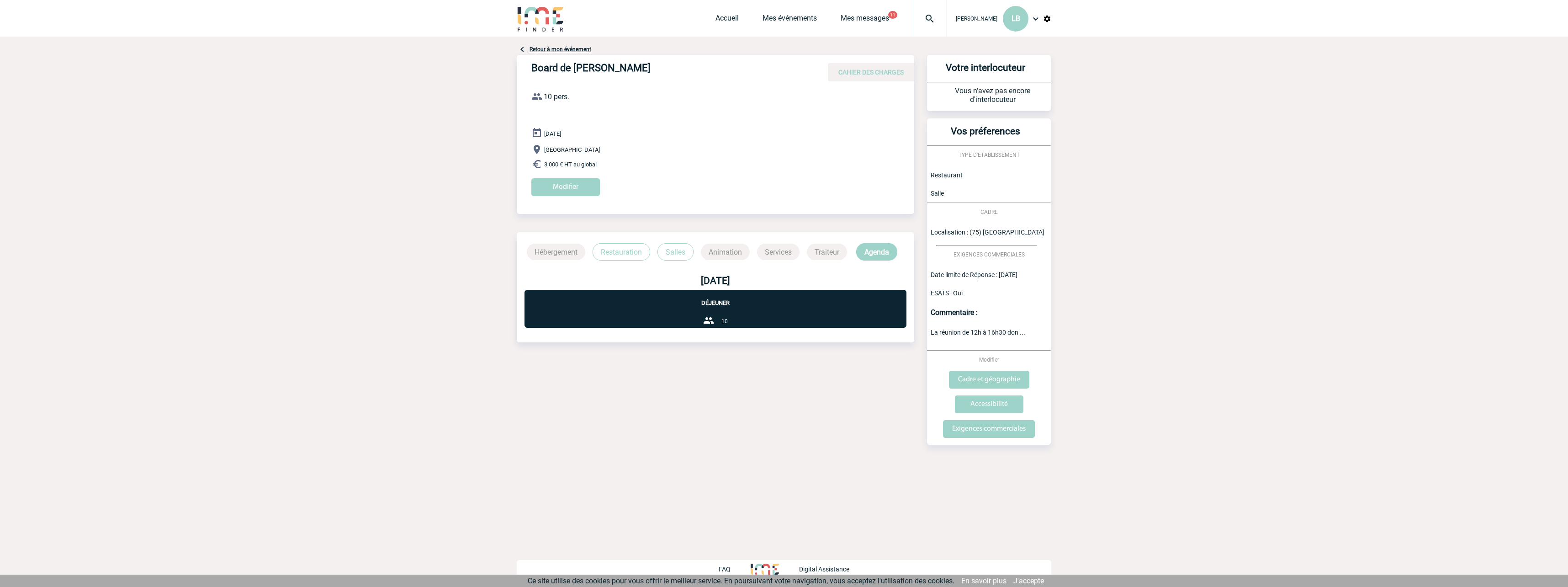
click at [859, 65] on div "CAHIER DES CHARGES" at bounding box center [871, 72] width 86 height 18
click at [878, 253] on p "Agenda" at bounding box center [877, 251] width 41 height 18
click at [724, 303] on p "Déjeuner" at bounding box center [715, 298] width 382 height 16
click at [984, 434] on input "Exigences commerciales" at bounding box center [989, 429] width 92 height 18
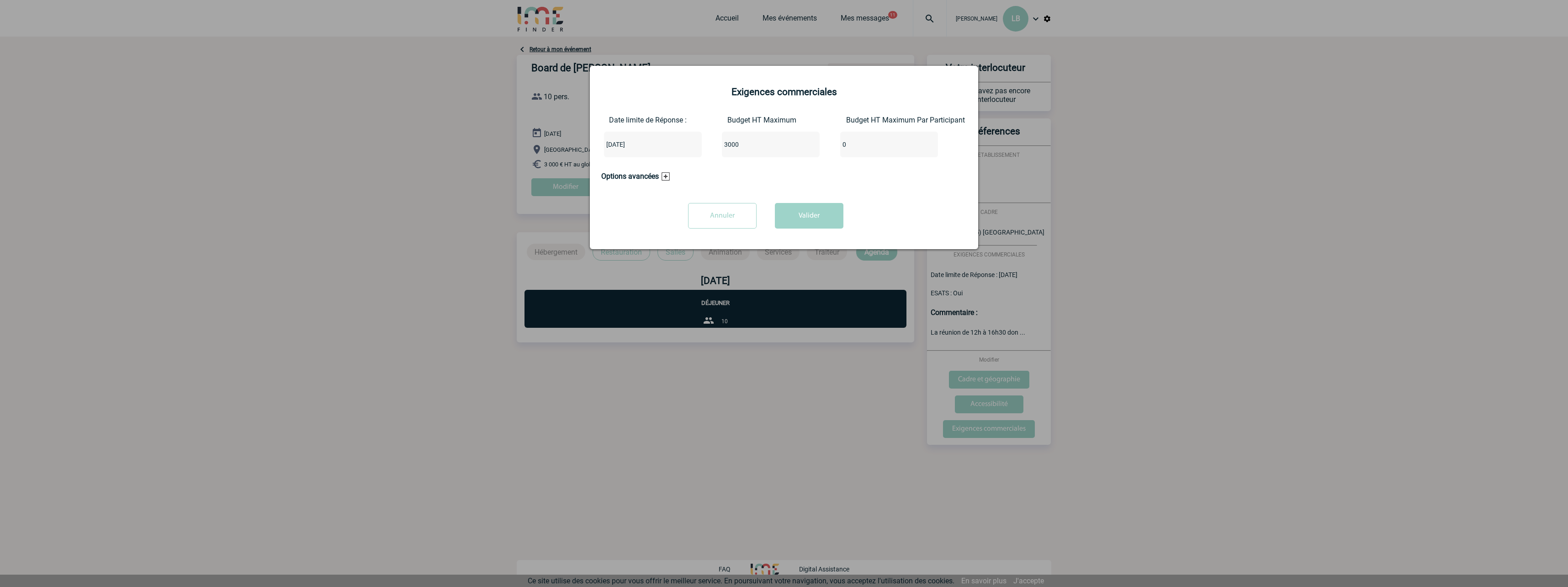
click at [746, 146] on input "3000" at bounding box center [765, 144] width 86 height 12
drag, startPoint x: 749, startPoint y: 147, endPoint x: 686, endPoint y: 152, distance: 63.2
click at [686, 152] on div "Date limite de Réponse : 2025-09-10 Budget HT Maximum 3000 Budget HT Maximum Pa…" at bounding box center [784, 140] width 365 height 49
type input "1250"
click at [863, 144] on input "0" at bounding box center [883, 144] width 86 height 12
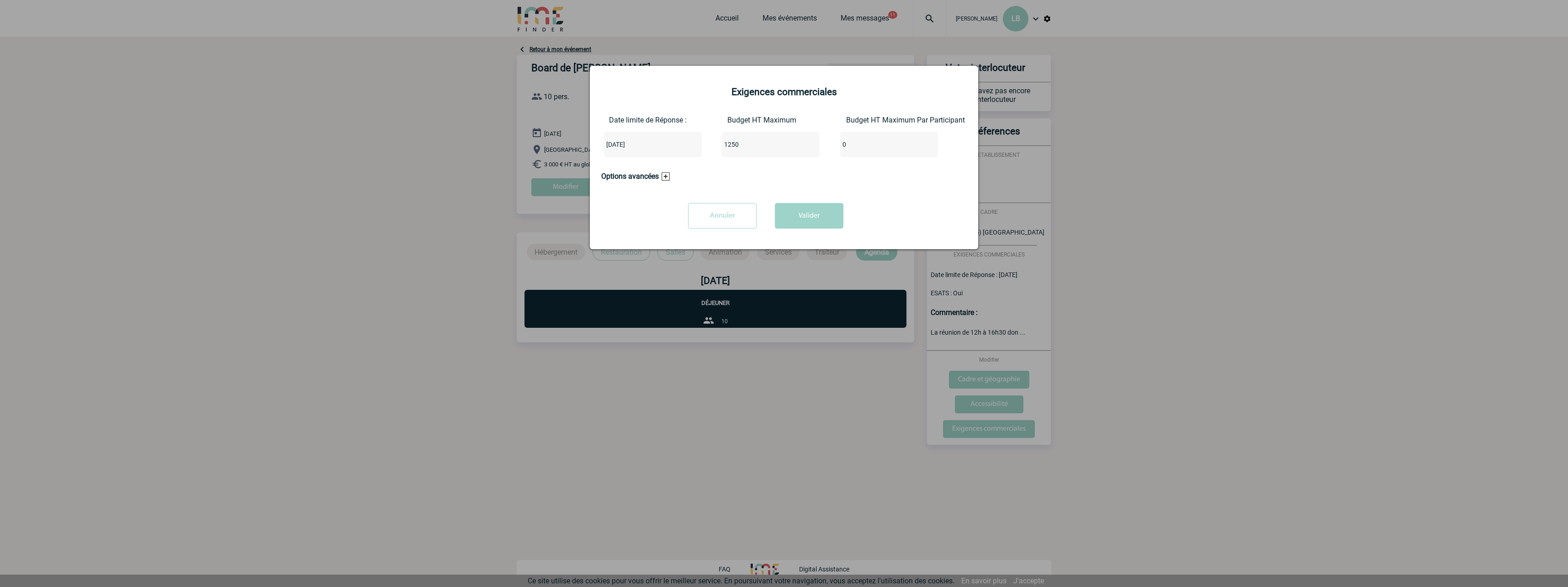
drag, startPoint x: 863, startPoint y: 144, endPoint x: 824, endPoint y: 145, distance: 39.0
click at [824, 145] on div "Date limite de Réponse : 2025-09-10 Budget HT Maximum 1250 Budget HT Maximum Pa…" at bounding box center [784, 140] width 365 height 49
type input "1250"
drag, startPoint x: 740, startPoint y: 144, endPoint x: 706, endPoint y: 144, distance: 34.0
click at [706, 144] on div "Date limite de Réponse : 2025-09-10 Budget HT Maximum 1250 Budget HT Maximum Pa…" at bounding box center [784, 140] width 365 height 49
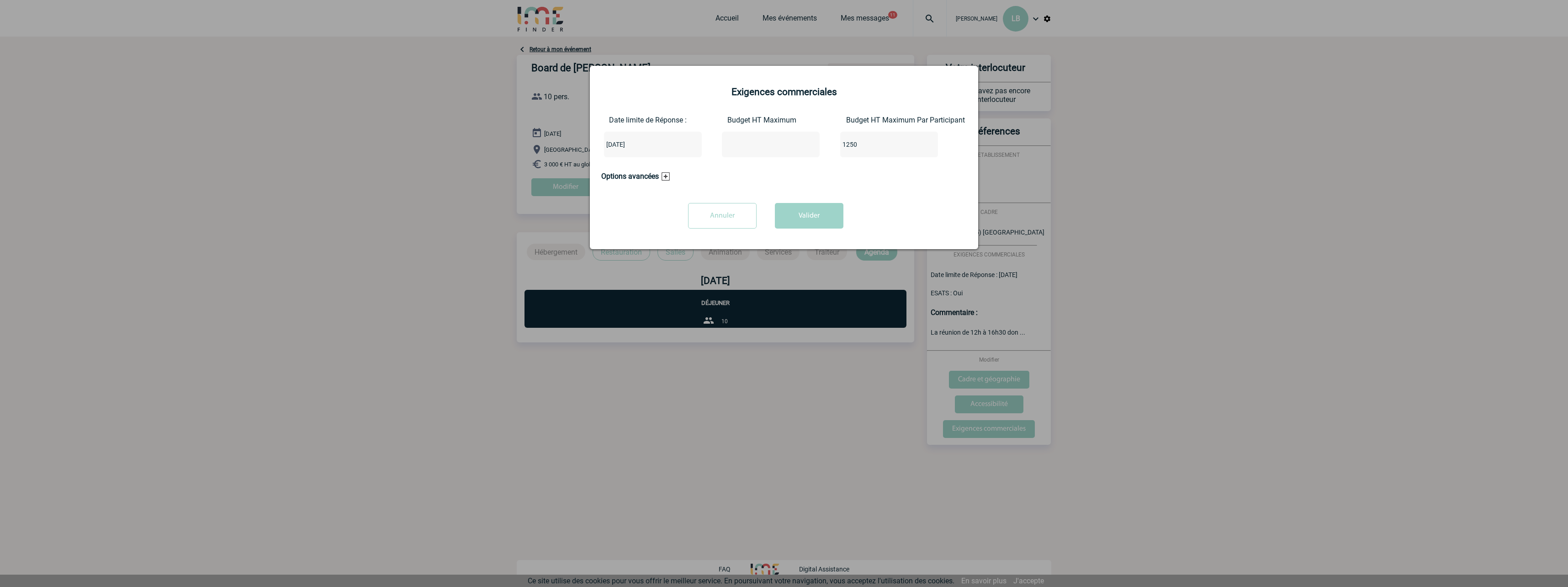
click at [864, 144] on input "1250" at bounding box center [883, 144] width 86 height 12
drag, startPoint x: 882, startPoint y: 149, endPoint x: 637, endPoint y: 164, distance: 245.5
click at [653, 164] on div "Date limite de Réponse : 2025-09-10 Budget HT Maximum Budget HT Maximum Par Par…" at bounding box center [784, 140] width 365 height 49
type input "125"
click at [836, 215] on button "Valider" at bounding box center [809, 216] width 69 height 26
